Goal: Task Accomplishment & Management: Complete application form

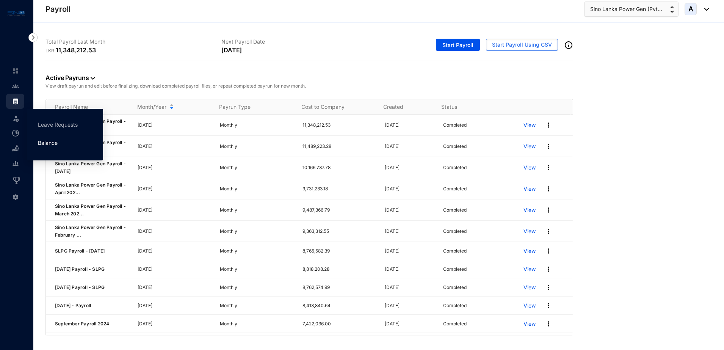
click at [44, 142] on link "Balance" at bounding box center [48, 142] width 20 height 6
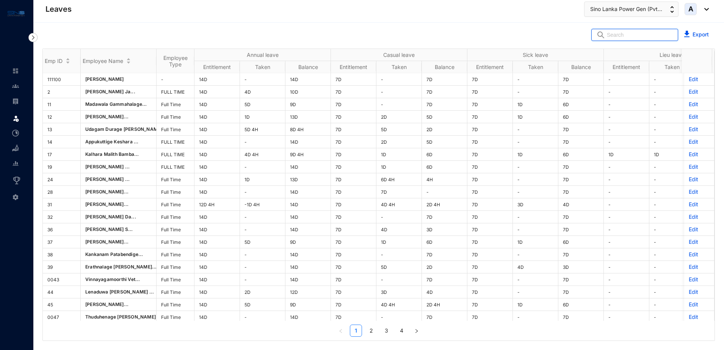
click at [620, 36] on input "text" at bounding box center [640, 34] width 66 height 11
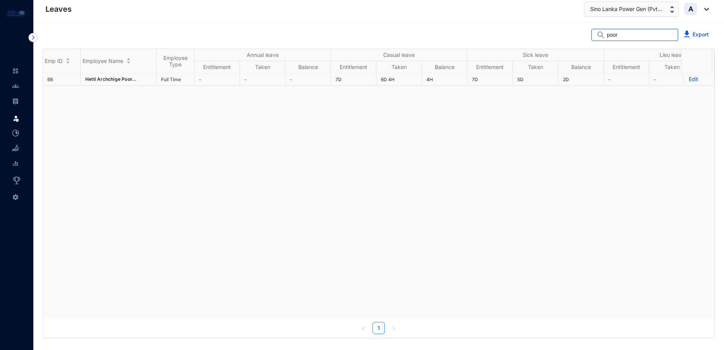
type input "poor"
click at [688, 81] on p "Edit" at bounding box center [698, 79] width 21 height 8
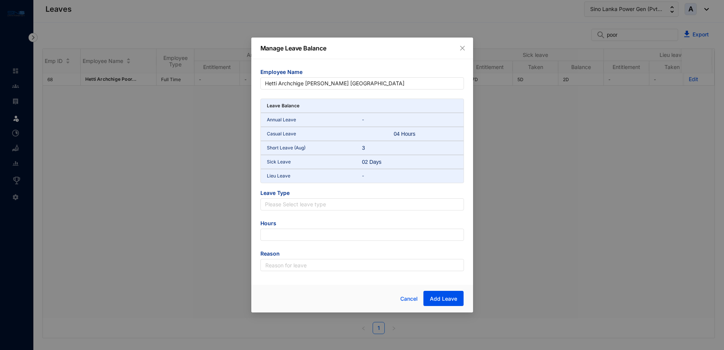
click at [378, 160] on div "02 Days" at bounding box center [378, 162] width 32 height 8
click at [362, 113] on div "Annual Leave -" at bounding box center [362, 120] width 203 height 14
drag, startPoint x: 362, startPoint y: 113, endPoint x: 334, endPoint y: 111, distance: 28.5
click at [334, 111] on div "Leave Balance" at bounding box center [362, 106] width 203 height 14
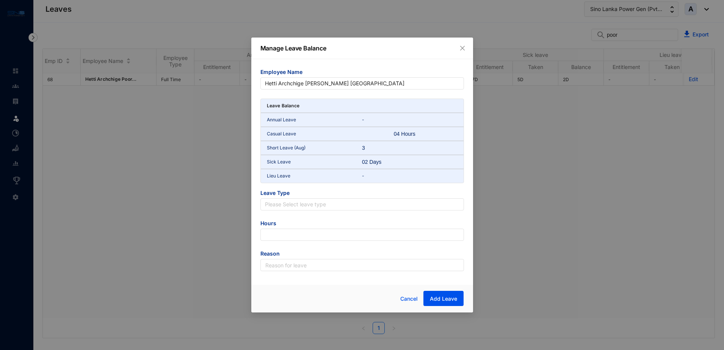
click at [334, 111] on div "Leave Balance" at bounding box center [362, 106] width 203 height 14
click at [352, 104] on div "Leave Balance" at bounding box center [362, 106] width 203 height 14
click at [364, 119] on p "-" at bounding box center [409, 120] width 95 height 8
click at [342, 200] on input "search" at bounding box center [362, 204] width 194 height 11
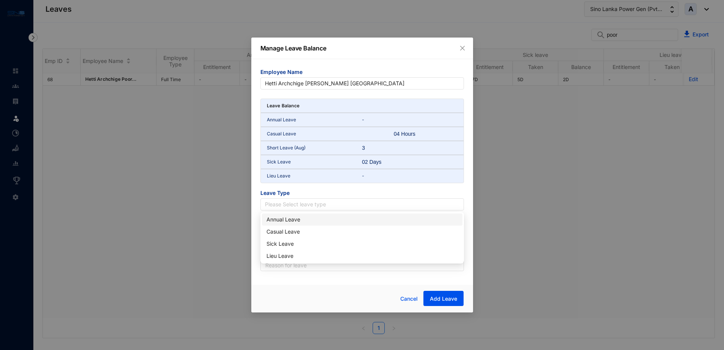
click at [336, 219] on div "Annual Leave" at bounding box center [361, 219] width 191 height 8
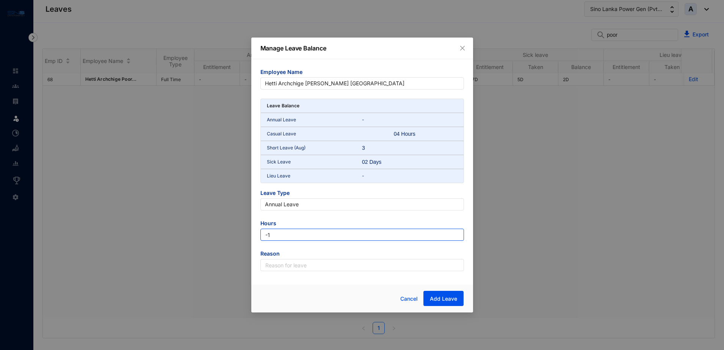
type input "-1"
click at [455, 237] on input "-1" at bounding box center [361, 234] width 203 height 12
